Goal: Browse casually

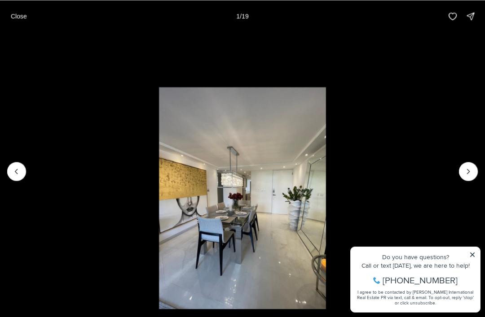
click at [471, 176] on icon "Next slide" at bounding box center [468, 171] width 9 height 9
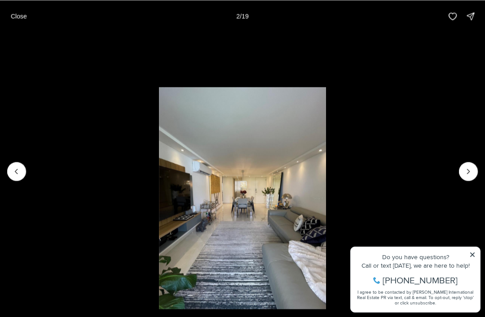
click at [468, 178] on button "Next slide" at bounding box center [468, 171] width 19 height 19
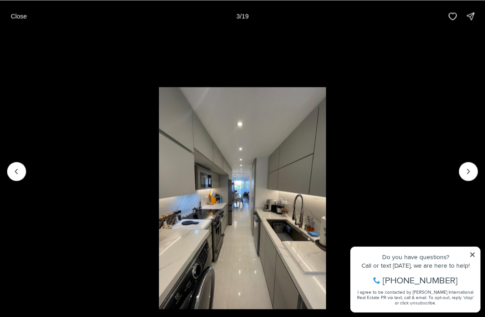
click at [470, 176] on icon "Next slide" at bounding box center [468, 171] width 9 height 9
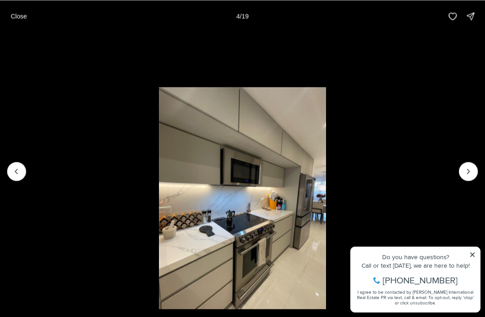
click at [467, 176] on icon "Next slide" at bounding box center [468, 171] width 9 height 9
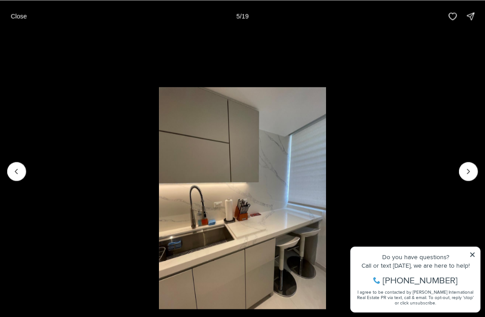
click at [470, 176] on icon "Next slide" at bounding box center [468, 171] width 9 height 9
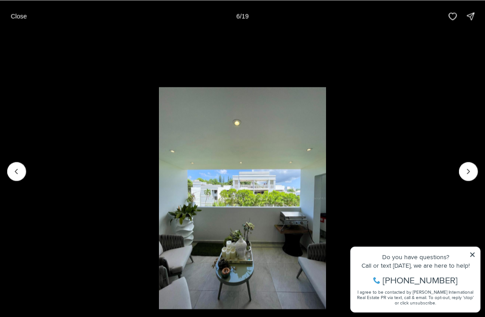
click at [467, 176] on icon "Next slide" at bounding box center [468, 171] width 9 height 9
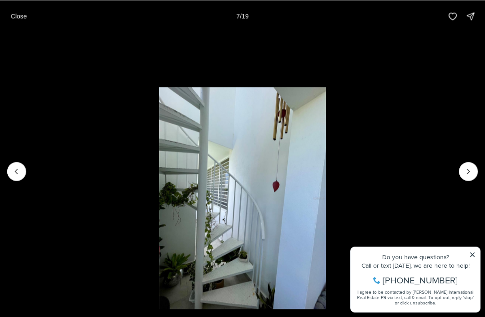
click at [471, 176] on icon "Next slide" at bounding box center [468, 171] width 9 height 9
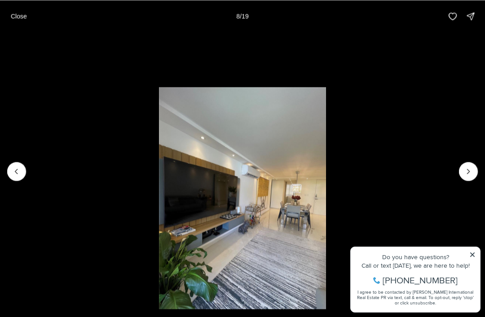
click at [465, 181] on button "Next slide" at bounding box center [468, 171] width 19 height 19
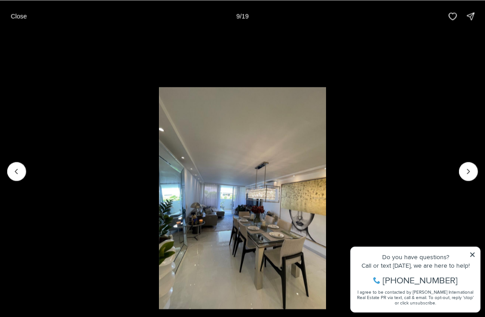
click at [465, 176] on icon "Next slide" at bounding box center [468, 171] width 9 height 9
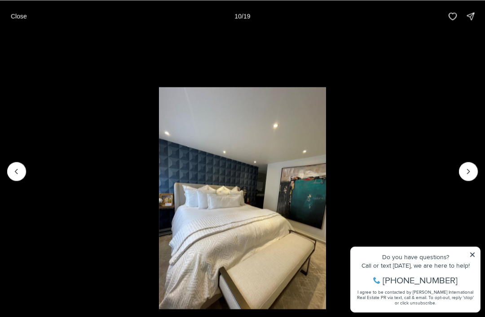
click at [465, 176] on icon "Next slide" at bounding box center [468, 171] width 9 height 9
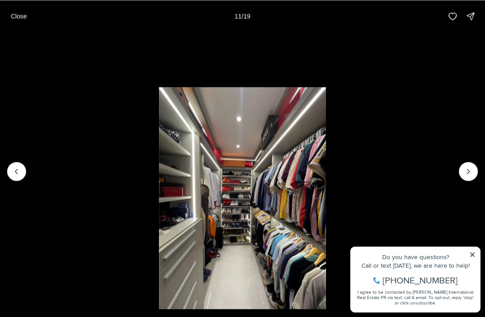
click at [465, 176] on icon "Next slide" at bounding box center [468, 171] width 9 height 9
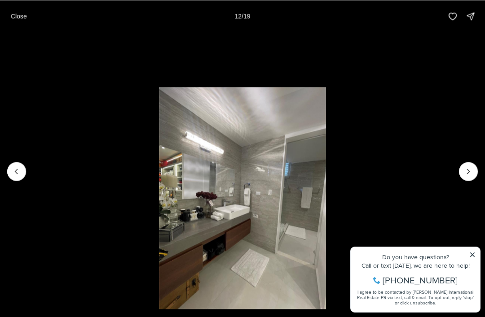
click at [467, 176] on icon "Next slide" at bounding box center [468, 171] width 9 height 9
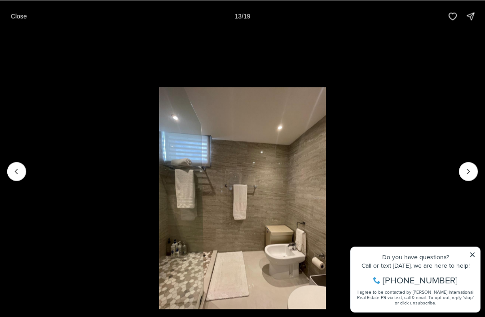
click at [464, 176] on icon "Next slide" at bounding box center [468, 171] width 9 height 9
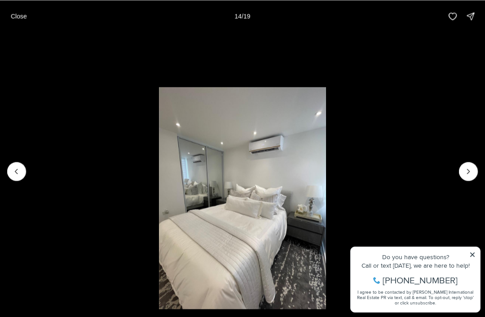
click at [461, 181] on button "Next slide" at bounding box center [468, 171] width 19 height 19
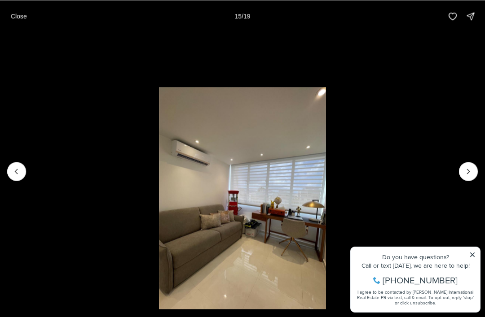
click at [469, 176] on icon "Next slide" at bounding box center [468, 171] width 9 height 9
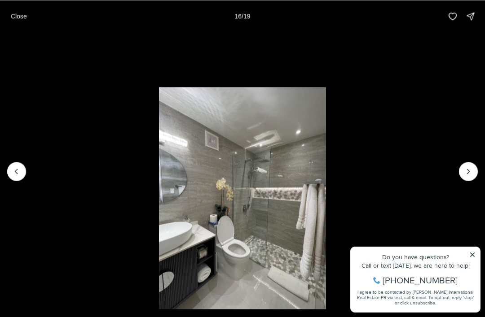
scroll to position [44, 0]
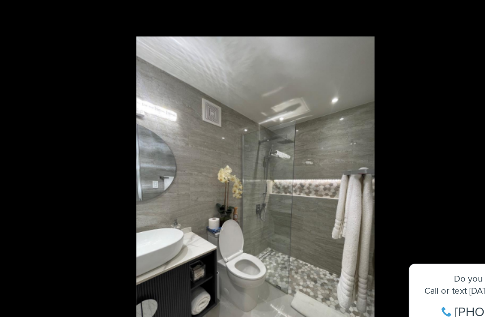
click at [292, 110] on li "16 of 19" at bounding box center [242, 171] width 485 height 278
click at [289, 100] on li "16 of 19" at bounding box center [242, 171] width 485 height 278
click at [266, 79] on li "16 of 19" at bounding box center [242, 171] width 485 height 278
click at [260, 87] on img "16 of 19" at bounding box center [242, 198] width 167 height 222
click at [304, 117] on li "16 of 19" at bounding box center [242, 171] width 485 height 278
